Goal: Transaction & Acquisition: Book appointment/travel/reservation

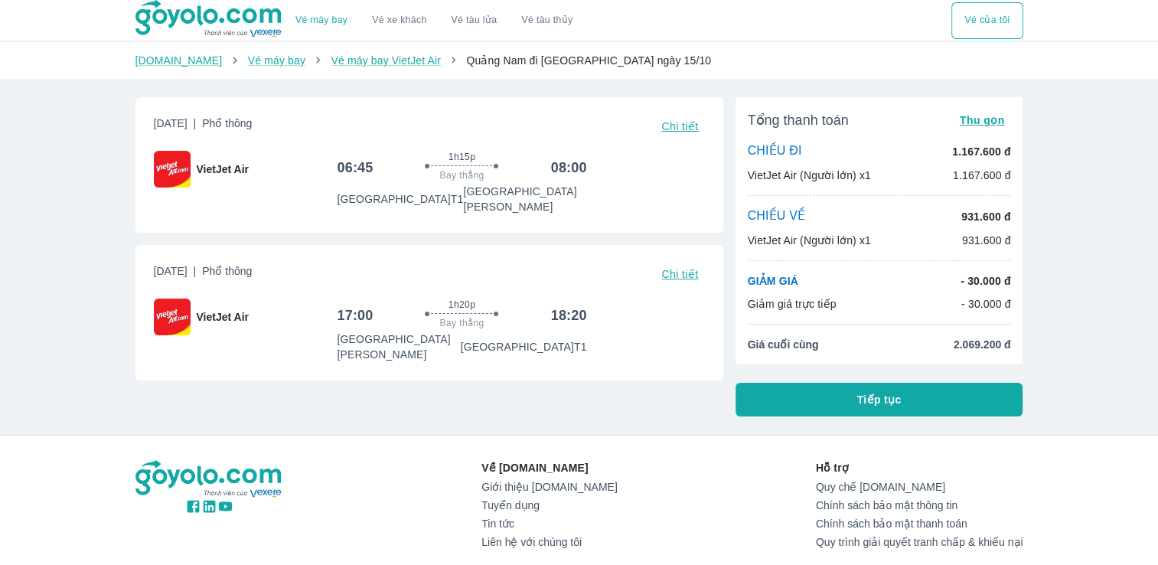
click at [623, 510] on div "Về [DOMAIN_NAME] Giới thiệu [DOMAIN_NAME] Tuyển dụng Tin tức Liên hệ với chúng …" at bounding box center [580, 507] width 888 height 94
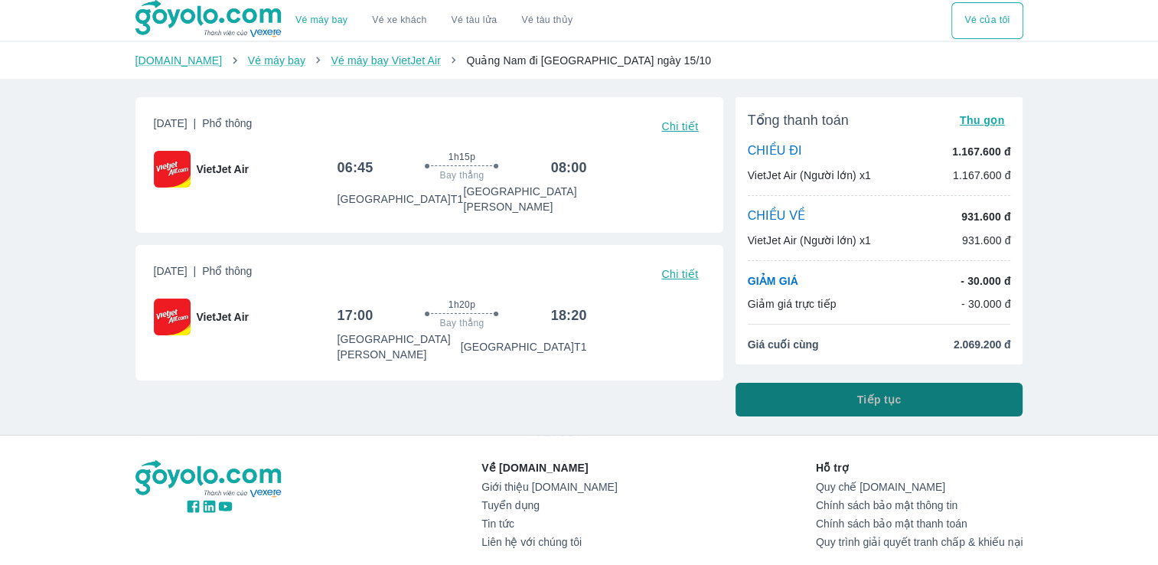
click at [861, 407] on button "Tiếp tục" at bounding box center [880, 400] width 288 height 34
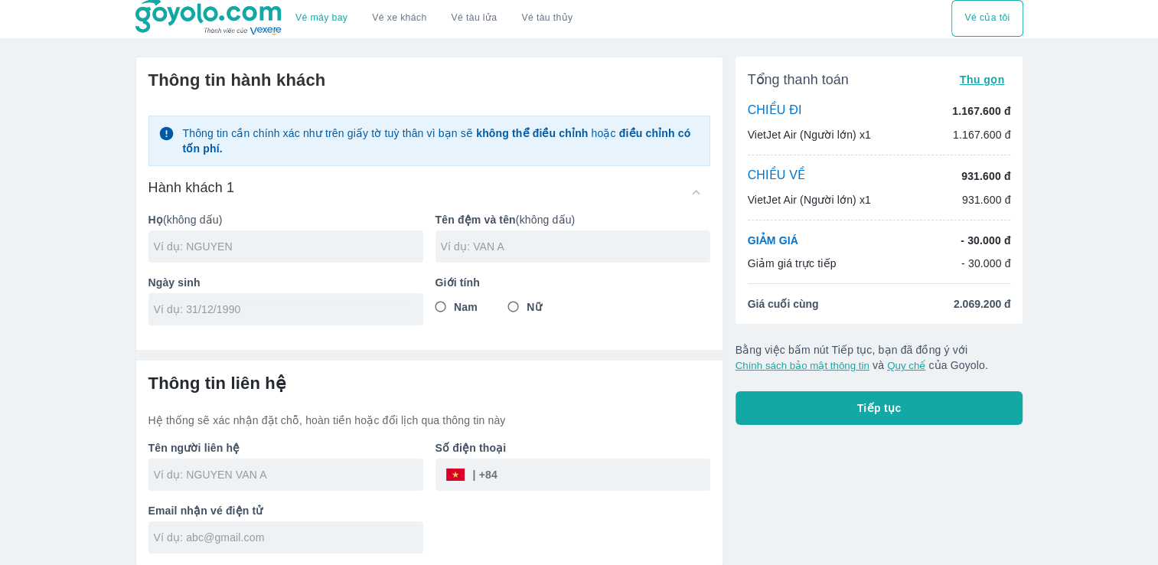
scroll to position [3, 0]
